Goal: Task Accomplishment & Management: Manage account settings

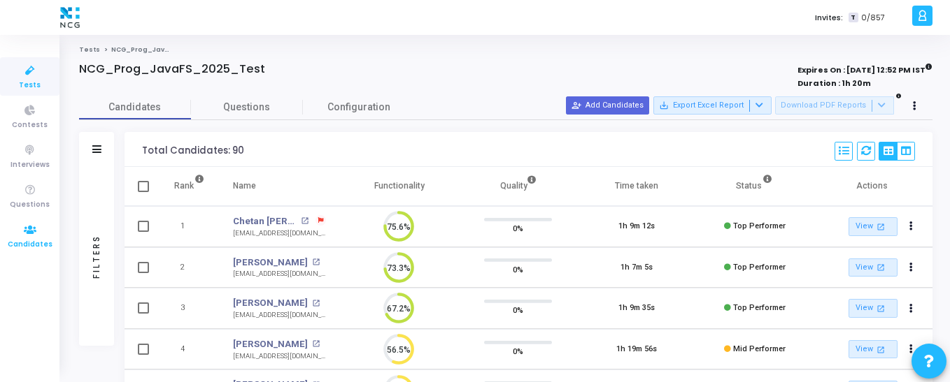
drag, startPoint x: 41, startPoint y: 241, endPoint x: 41, endPoint y: 234, distance: 7.0
click at [41, 241] on span "Candidates" at bounding box center [30, 245] width 45 height 12
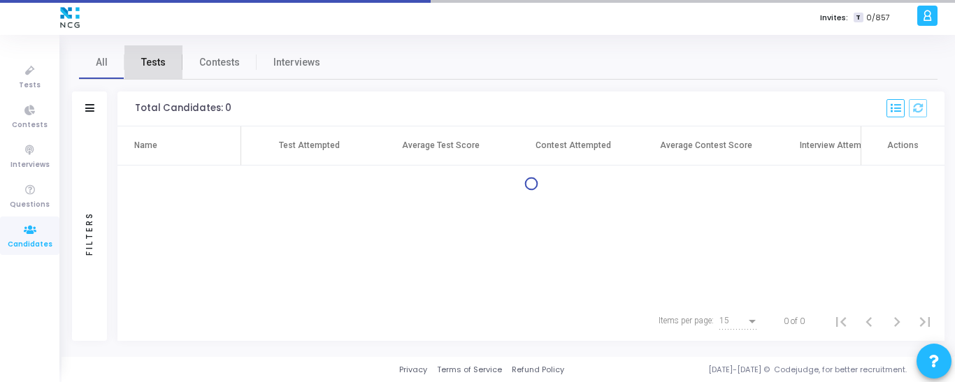
click at [151, 58] on span "Tests" at bounding box center [153, 62] width 24 height 15
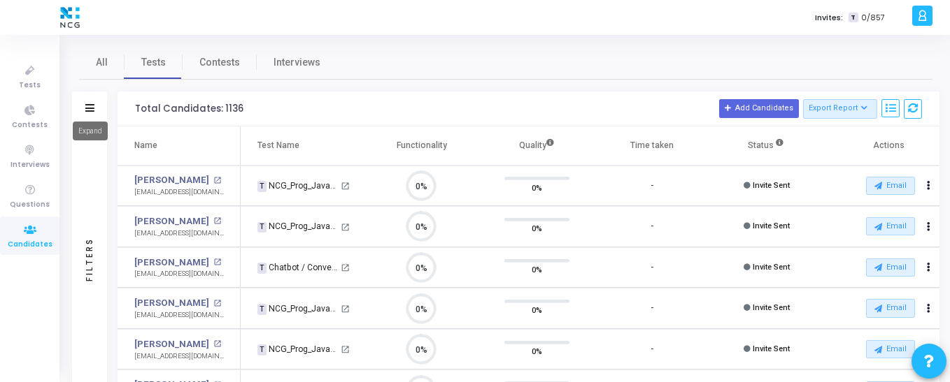
click at [92, 110] on icon at bounding box center [89, 108] width 9 height 8
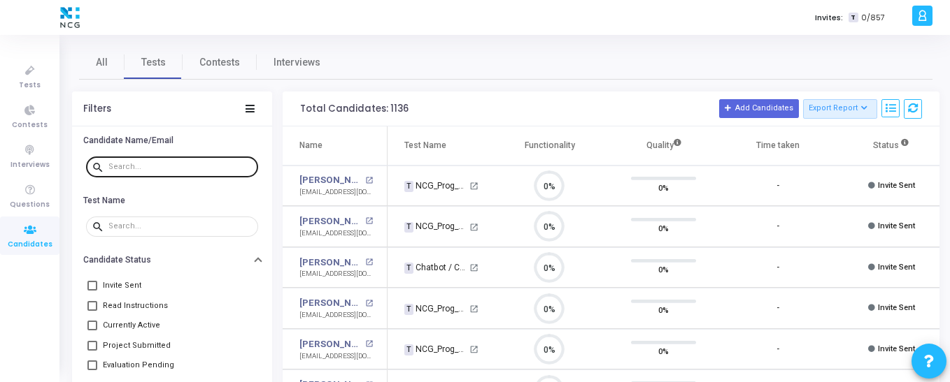
click at [135, 171] on div at bounding box center [180, 166] width 144 height 22
click at [135, 163] on input "text" at bounding box center [180, 167] width 144 height 8
paste input "[EMAIL_ADDRESS][DOMAIN_NAME]"
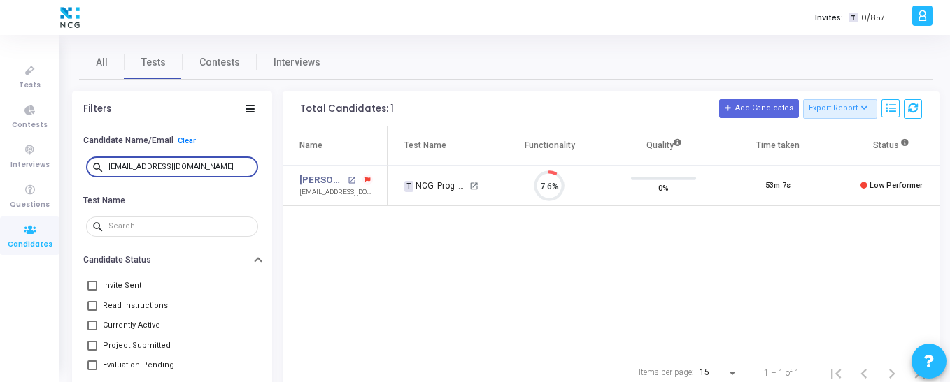
type input "[EMAIL_ADDRESS][DOMAIN_NAME]"
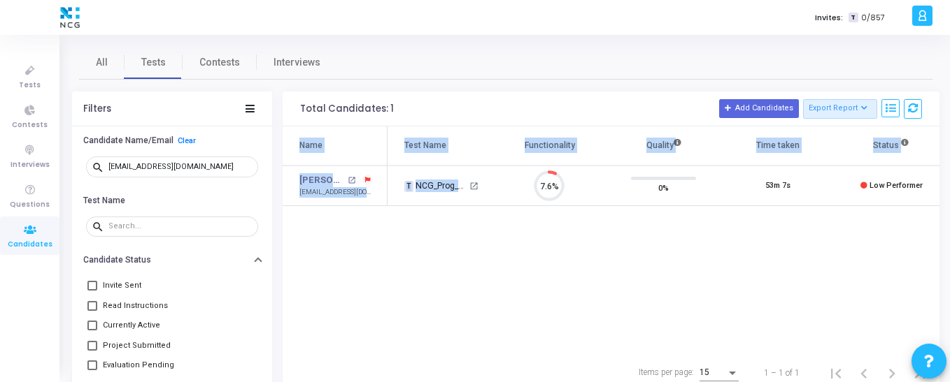
drag, startPoint x: 512, startPoint y: 195, endPoint x: 517, endPoint y: 228, distance: 33.2
click at [521, 228] on div "Name Test Name Functionality Quality Time taken Status Actions [PERSON_NAME] op…" at bounding box center [611, 240] width 657 height 227
click at [406, 242] on div "Name Test Name Functionality Quality Time taken Status Actions [PERSON_NAME] op…" at bounding box center [611, 240] width 657 height 227
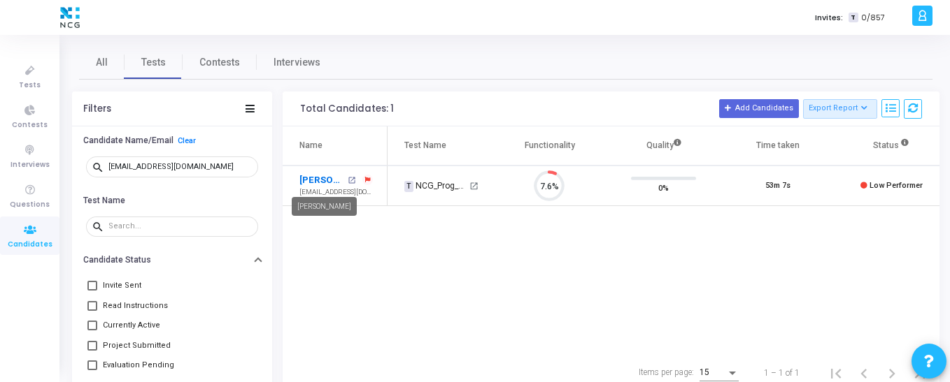
click at [324, 185] on link "[PERSON_NAME]" at bounding box center [321, 180] width 45 height 14
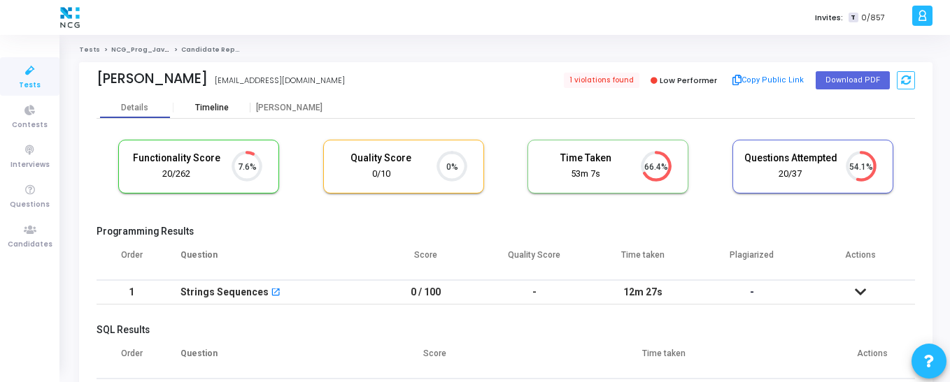
click at [213, 109] on div "Timeline" at bounding box center [212, 108] width 34 height 10
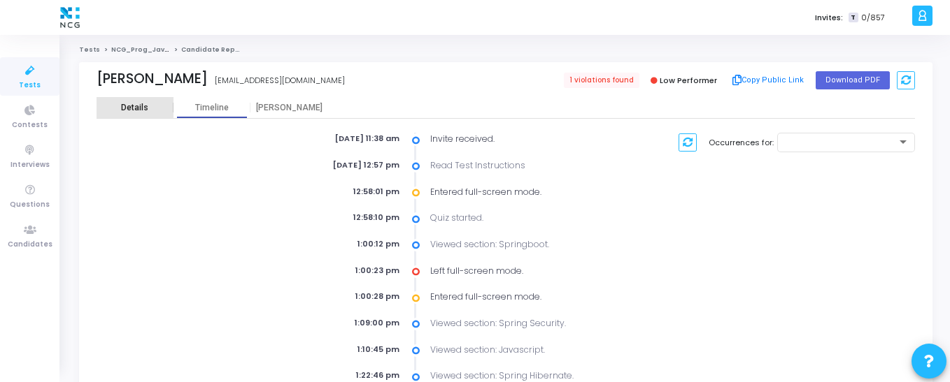
click at [136, 115] on div "Details" at bounding box center [134, 107] width 77 height 21
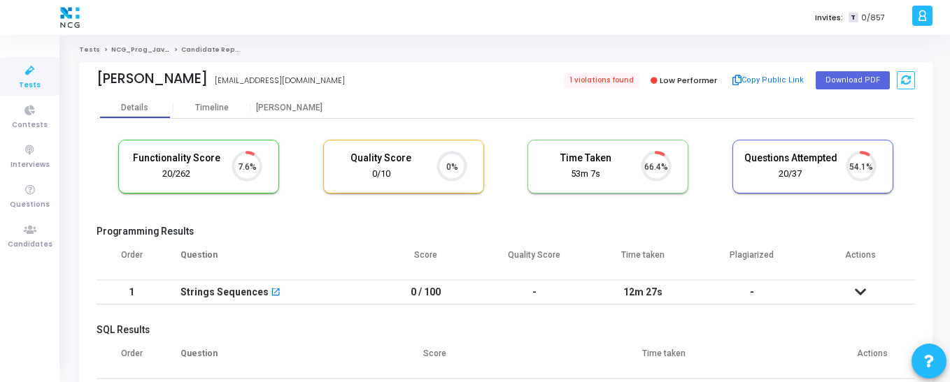
scroll to position [6, 6]
